Goal: Transaction & Acquisition: Book appointment/travel/reservation

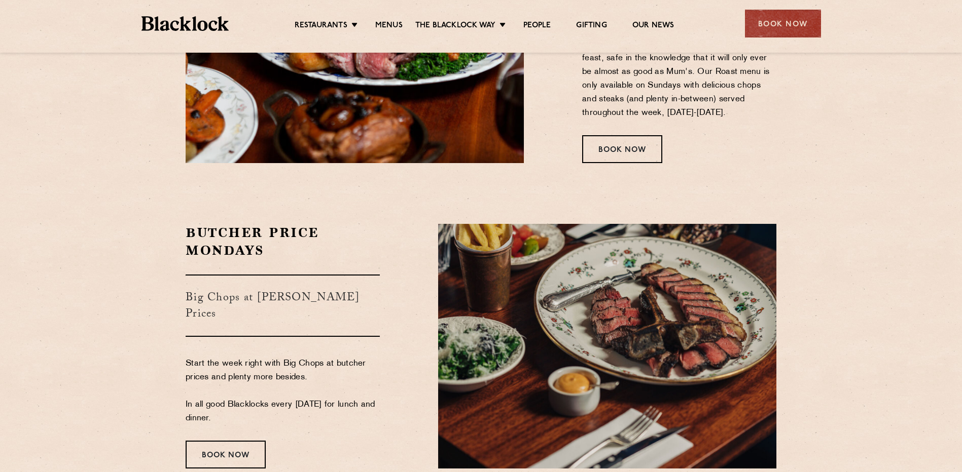
scroll to position [1284, 0]
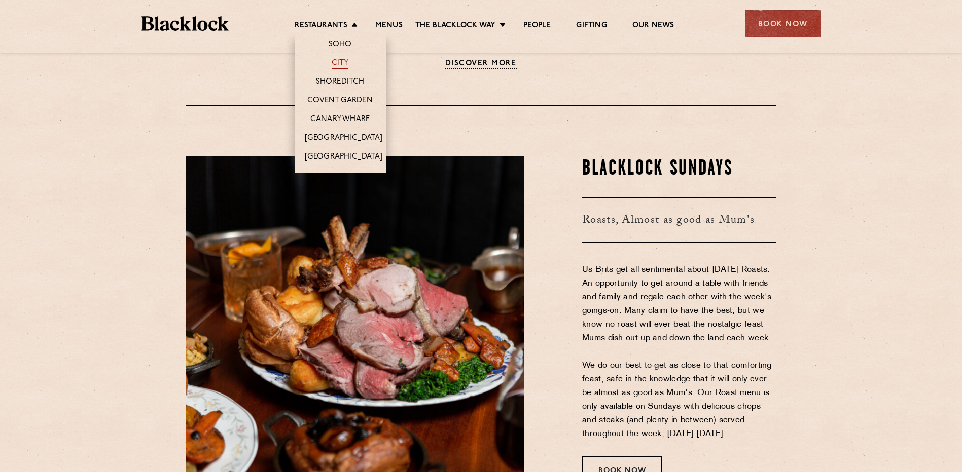
click at [339, 58] on link "City" at bounding box center [340, 63] width 17 height 11
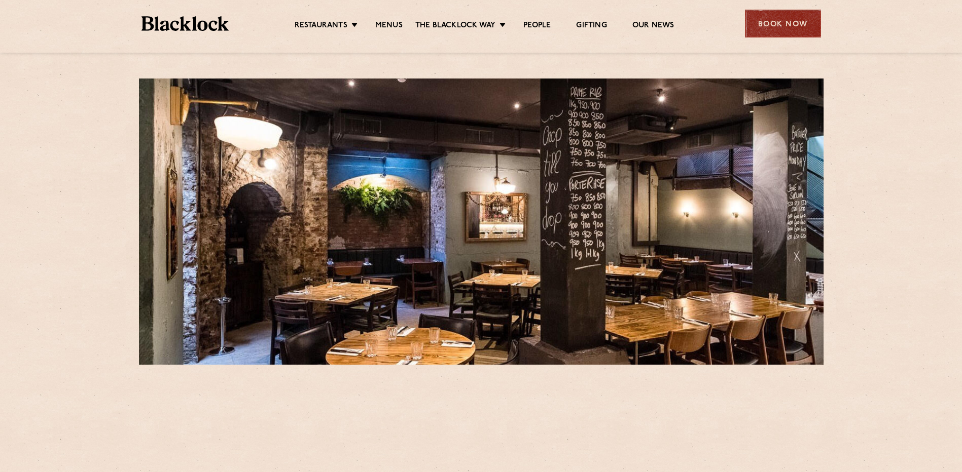
click at [784, 26] on div "Book Now" at bounding box center [783, 24] width 76 height 28
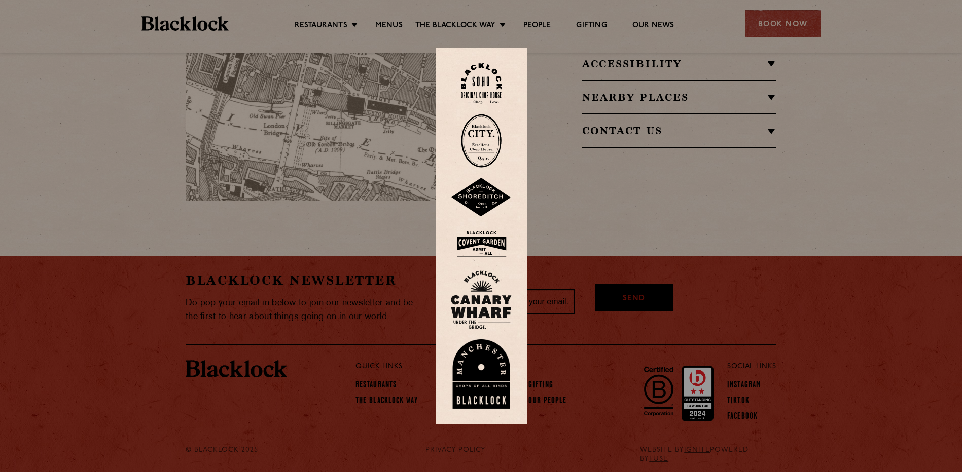
scroll to position [761, 0]
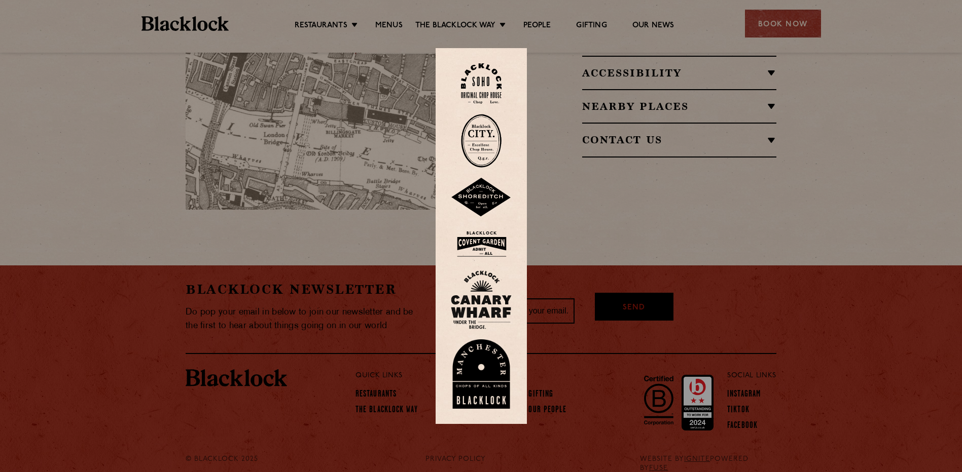
click at [472, 135] on img at bounding box center [481, 141] width 41 height 54
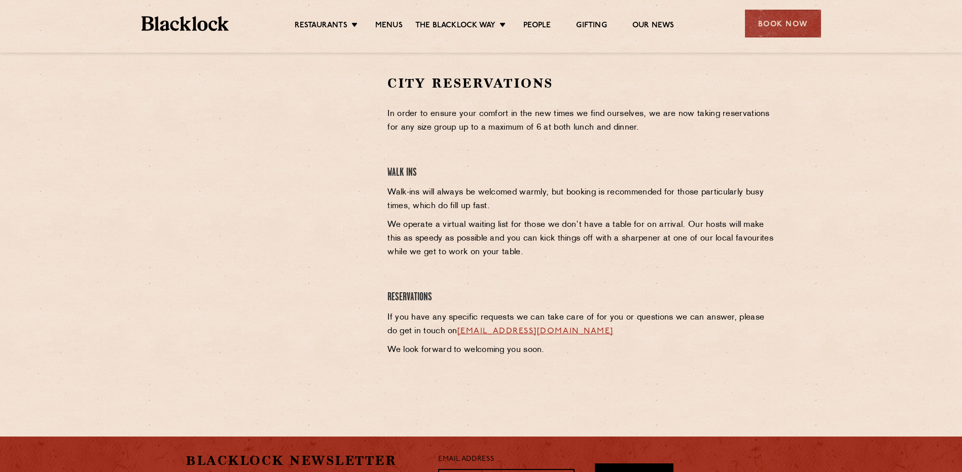
drag, startPoint x: 212, startPoint y: 261, endPoint x: 332, endPoint y: 216, distance: 127.5
click at [224, 254] on div at bounding box center [279, 228] width 202 height 307
drag, startPoint x: 281, startPoint y: 262, endPoint x: 285, endPoint y: 223, distance: 38.7
click at [284, 251] on div at bounding box center [279, 228] width 202 height 307
